Goal: Navigation & Orientation: Find specific page/section

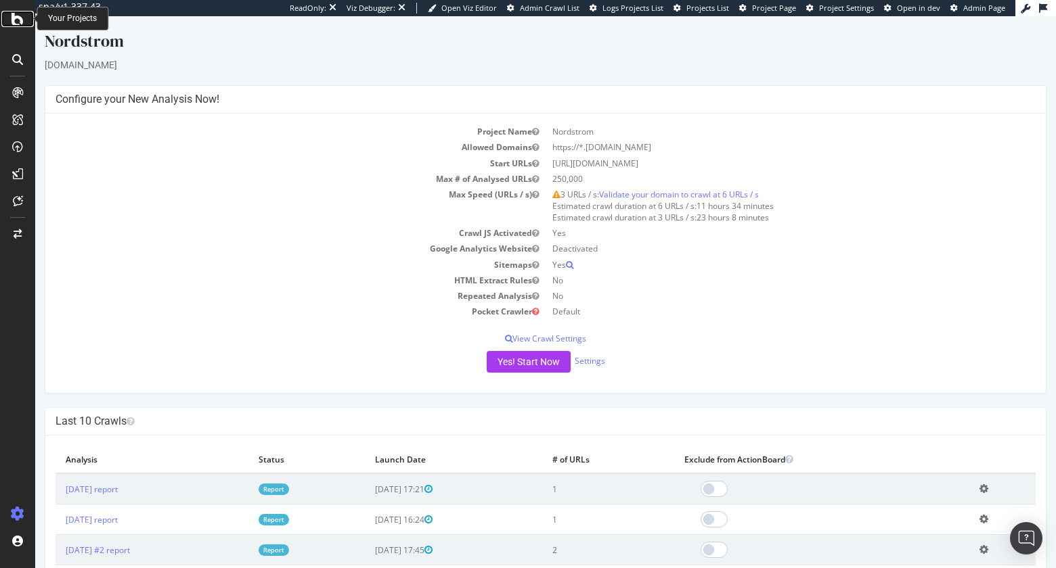
click at [18, 21] on icon at bounding box center [18, 19] width 12 height 16
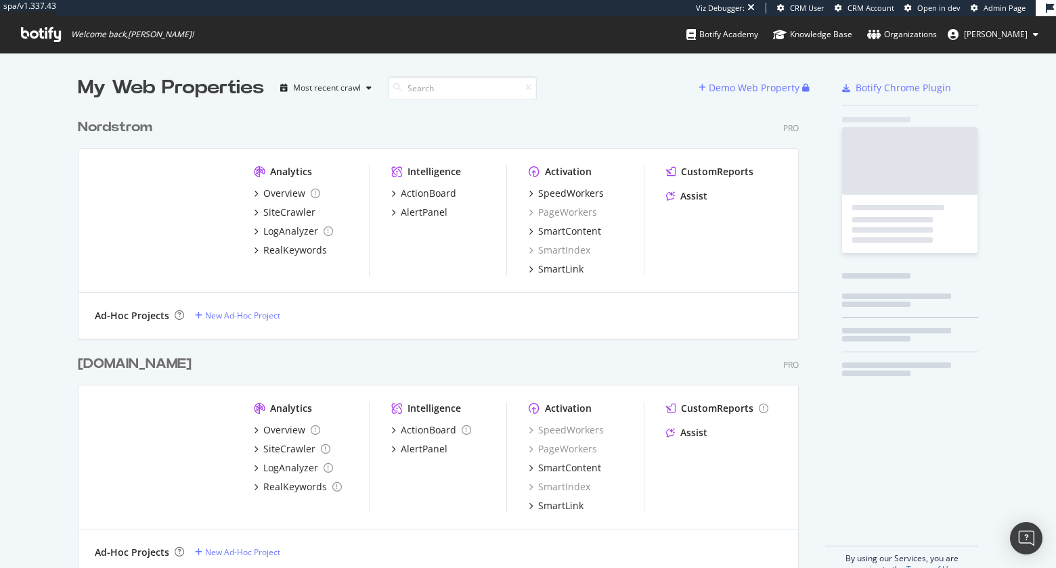
scroll to position [474, 732]
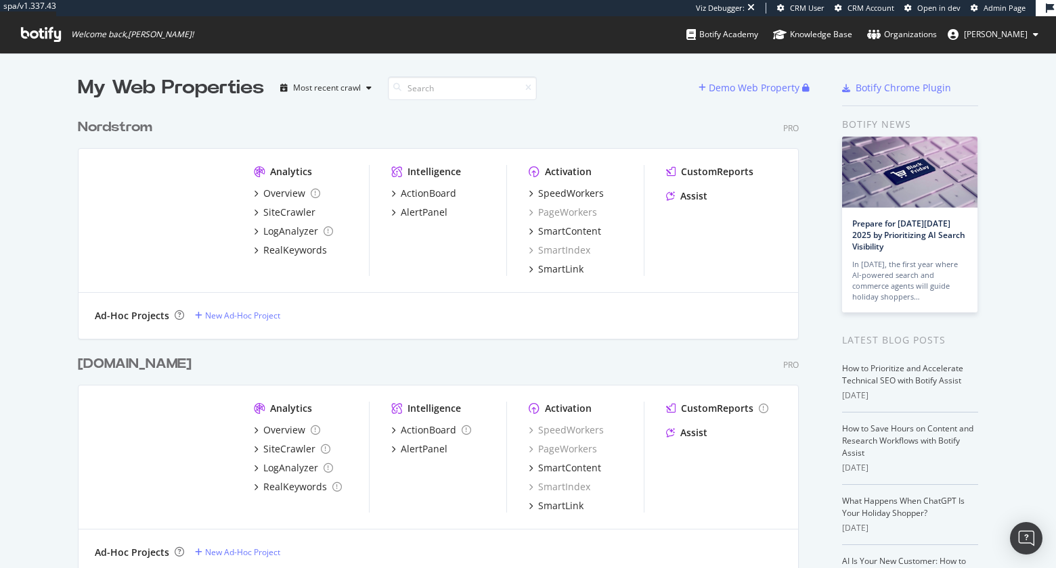
click at [1006, 35] on span "Arthur Roncey" at bounding box center [996, 34] width 64 height 12
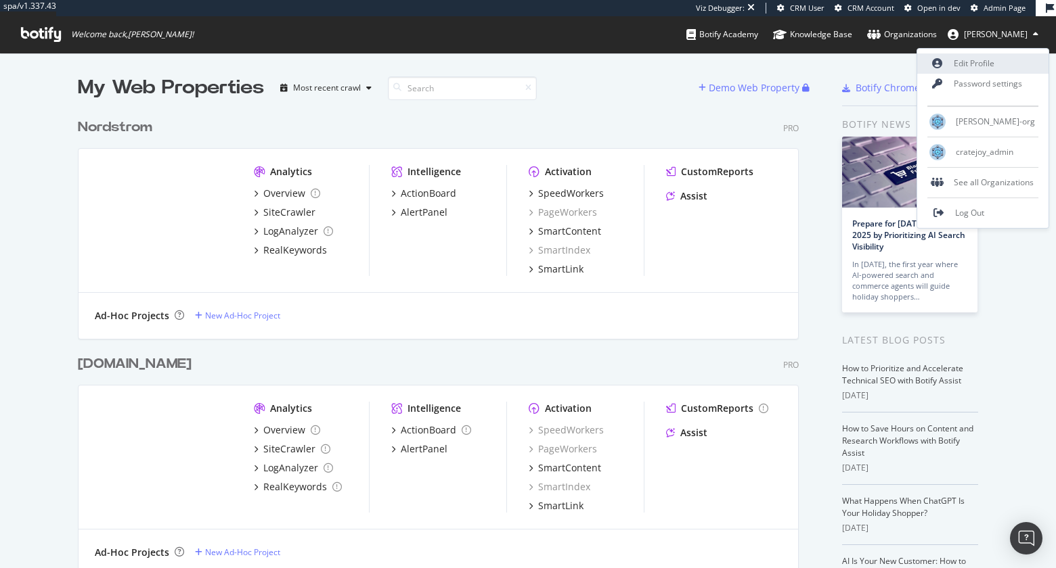
click at [991, 68] on link "Edit Profile" at bounding box center [982, 63] width 131 height 20
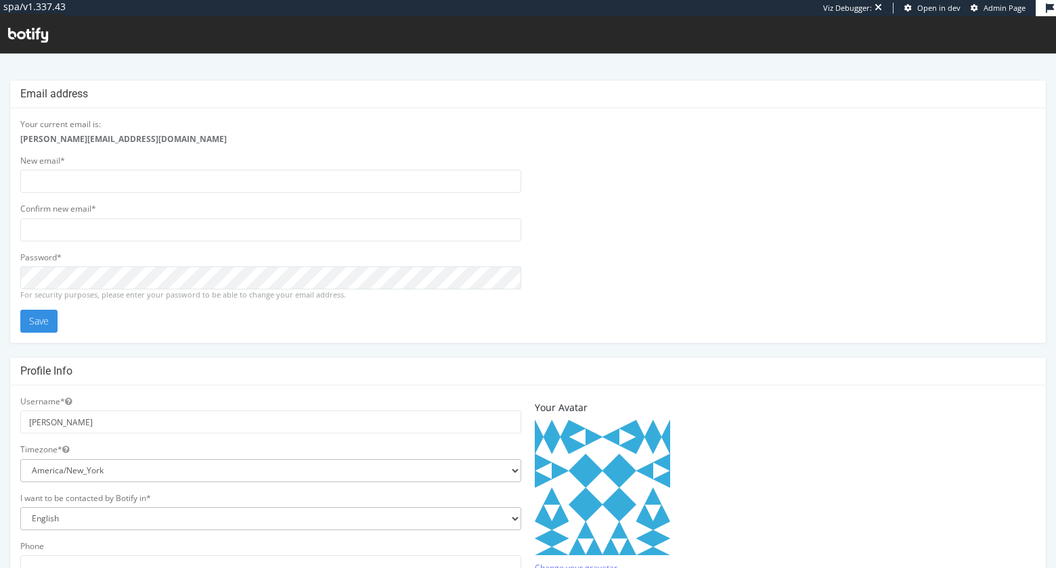
scroll to position [286, 0]
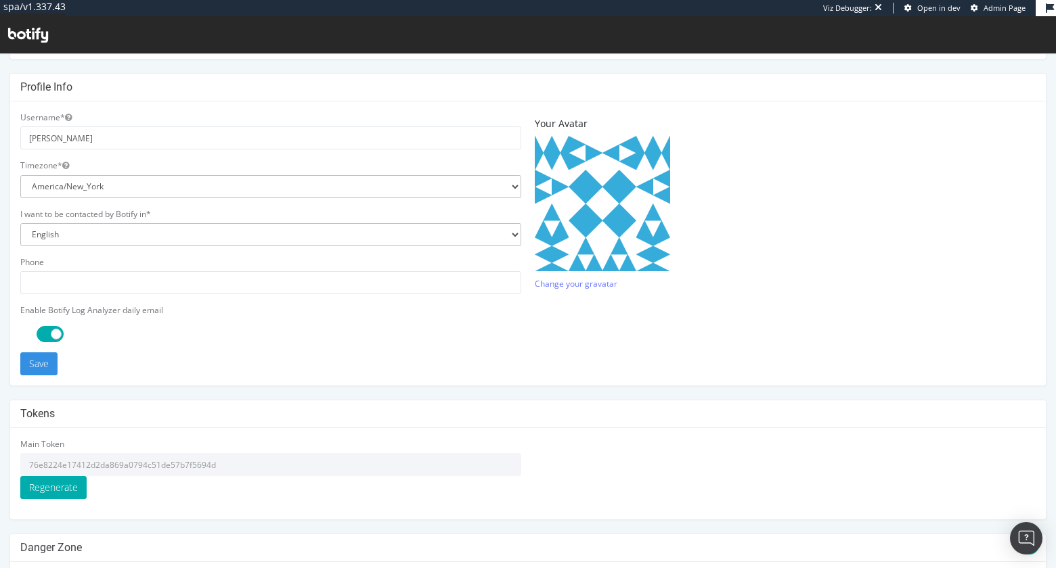
click at [191, 467] on input "76e8224e17412d2da869a0794c51de57b7f5694d" at bounding box center [270, 464] width 501 height 23
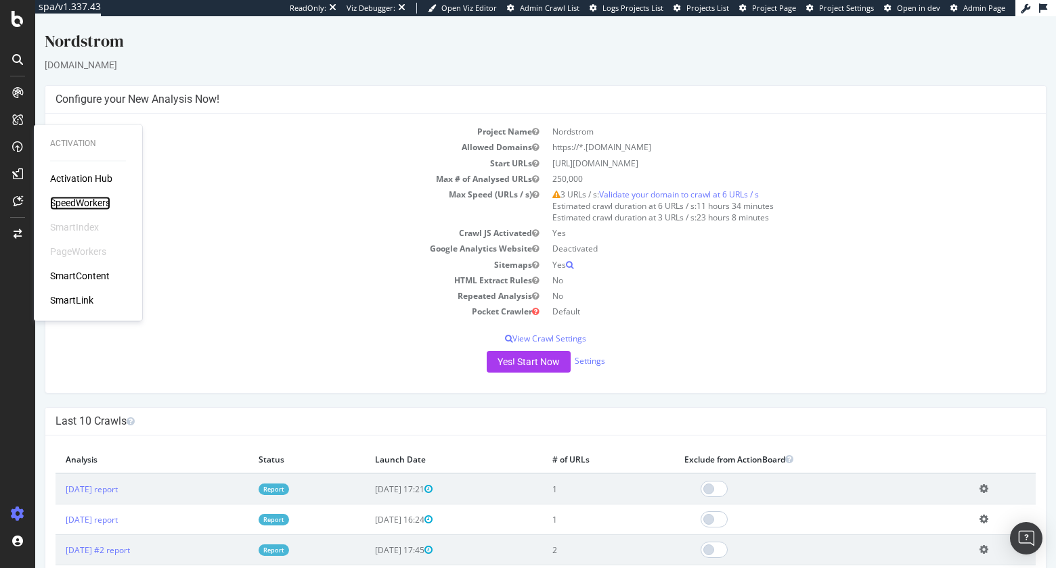
click at [83, 203] on div "SpeedWorkers" at bounding box center [80, 204] width 60 height 14
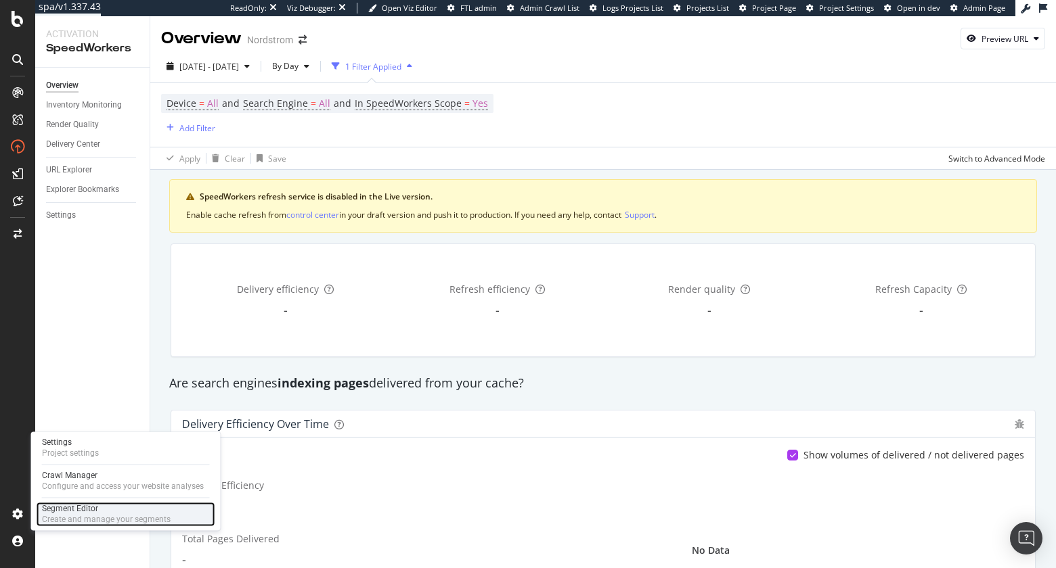
click at [79, 506] on div "Segment Editor" at bounding box center [106, 509] width 129 height 11
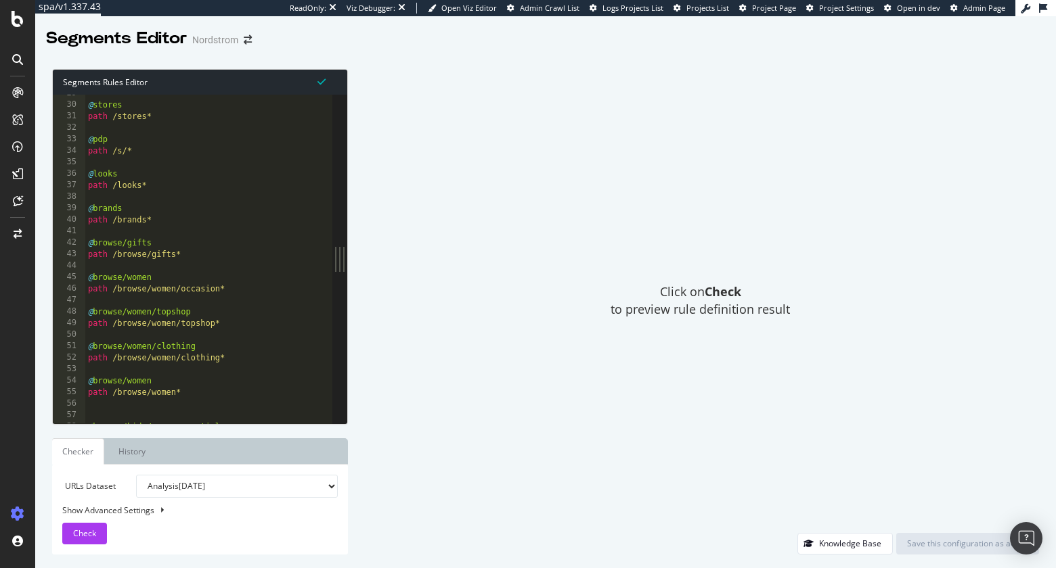
scroll to position [420, 0]
